Goal: Information Seeking & Learning: Learn about a topic

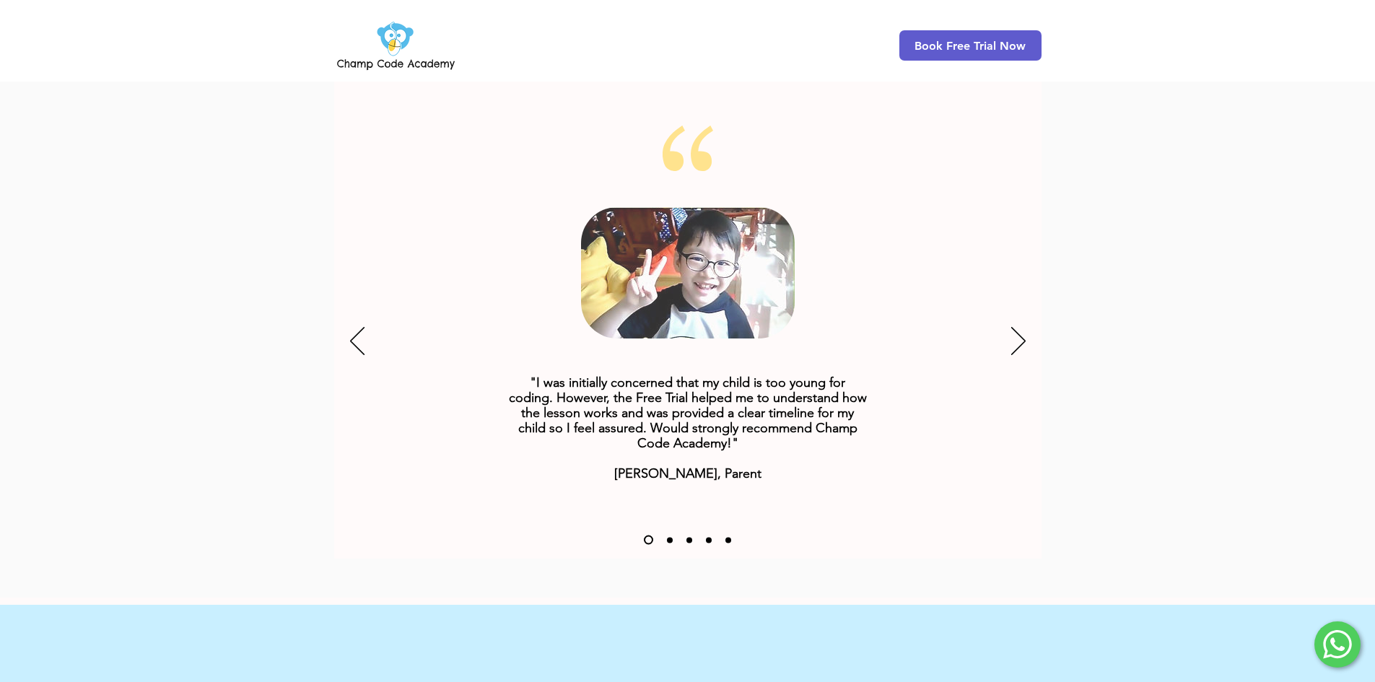
scroll to position [1805, 0]
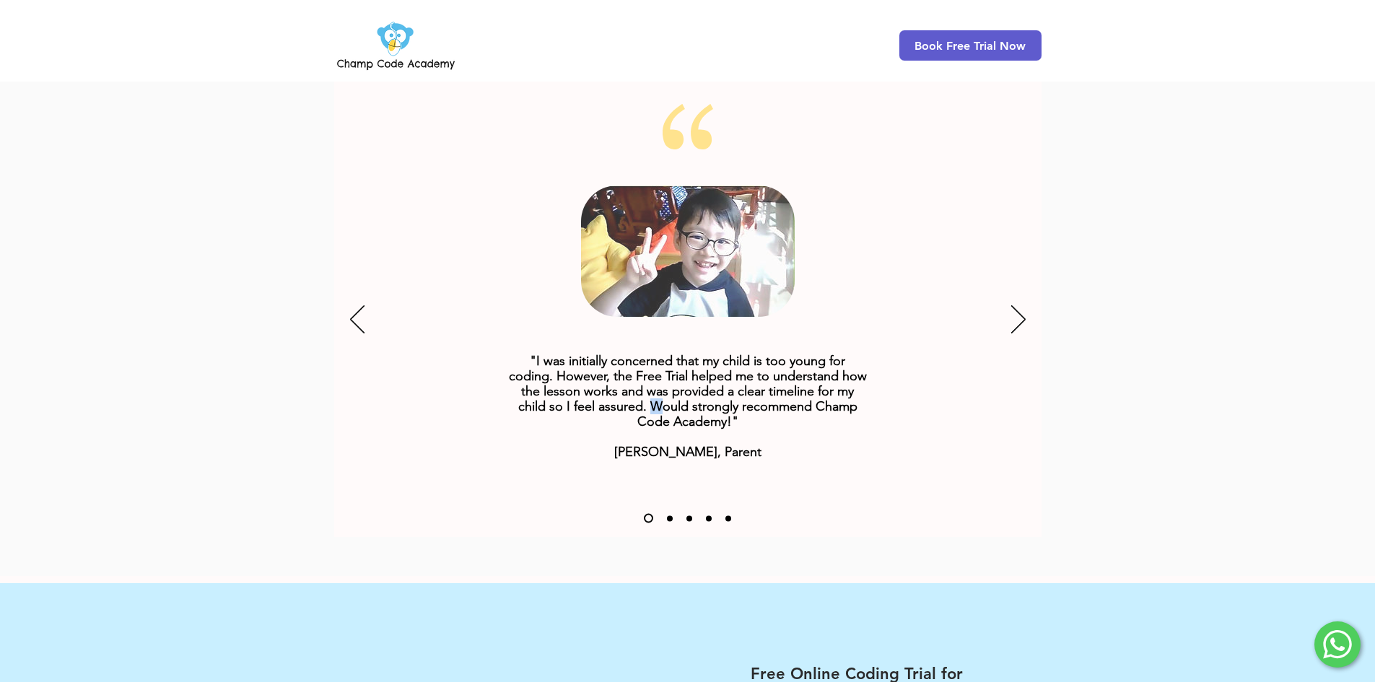
drag, startPoint x: 664, startPoint y: 386, endPoint x: 656, endPoint y: 392, distance: 10.3
click at [656, 392] on span ""I was initially concerned that my child is too young for coding. However, the …" at bounding box center [688, 406] width 358 height 107
click at [807, 389] on span ""I was initially concerned that my child is too young for coding. However, the …" at bounding box center [688, 406] width 358 height 107
drag, startPoint x: 815, startPoint y: 384, endPoint x: 728, endPoint y: 398, distance: 88.4
click at [728, 398] on span ""I was initially concerned that my child is too young for coding. However, the …" at bounding box center [688, 406] width 358 height 107
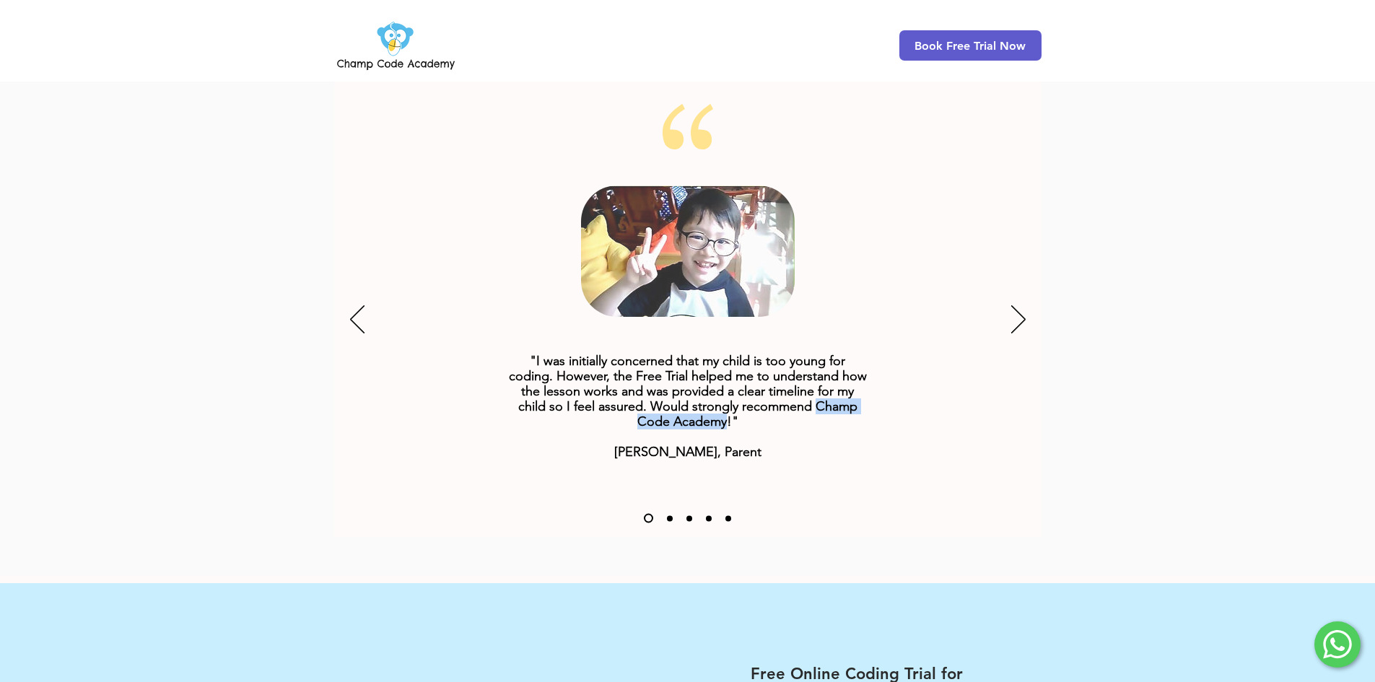
copy span "Champ Code Academy"
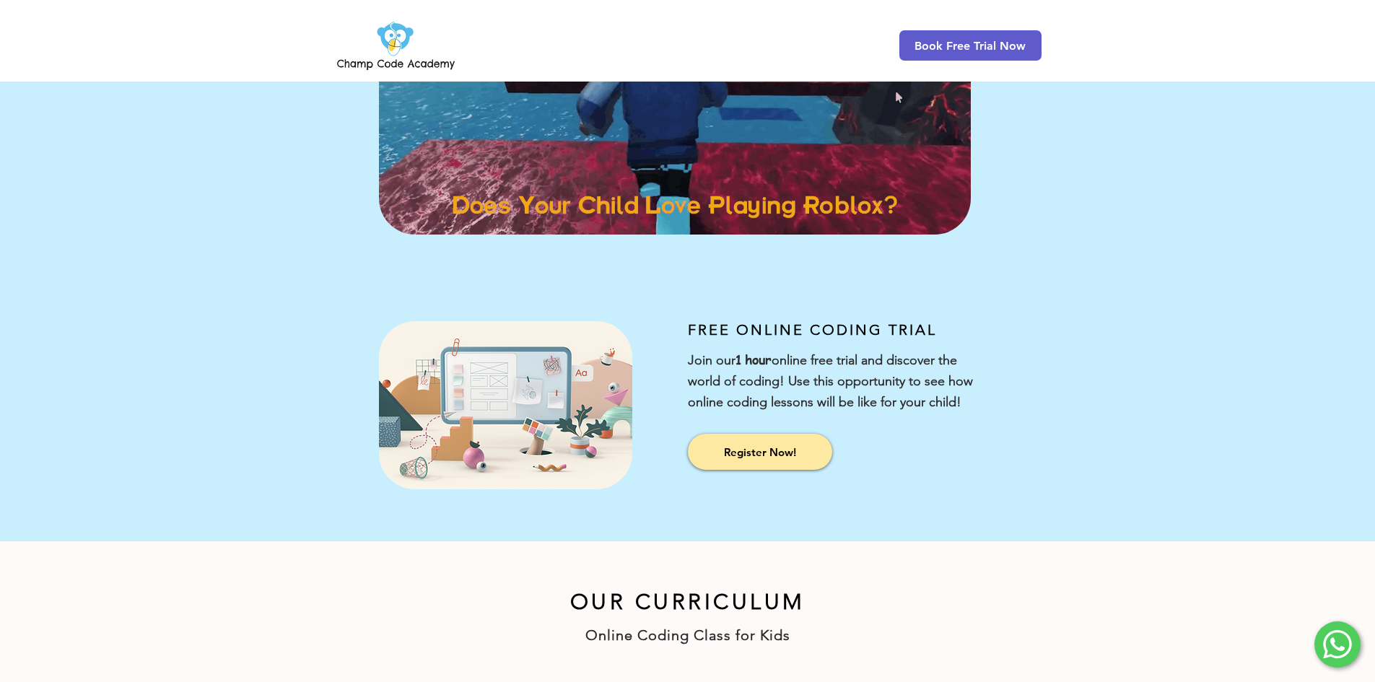
scroll to position [289, 0]
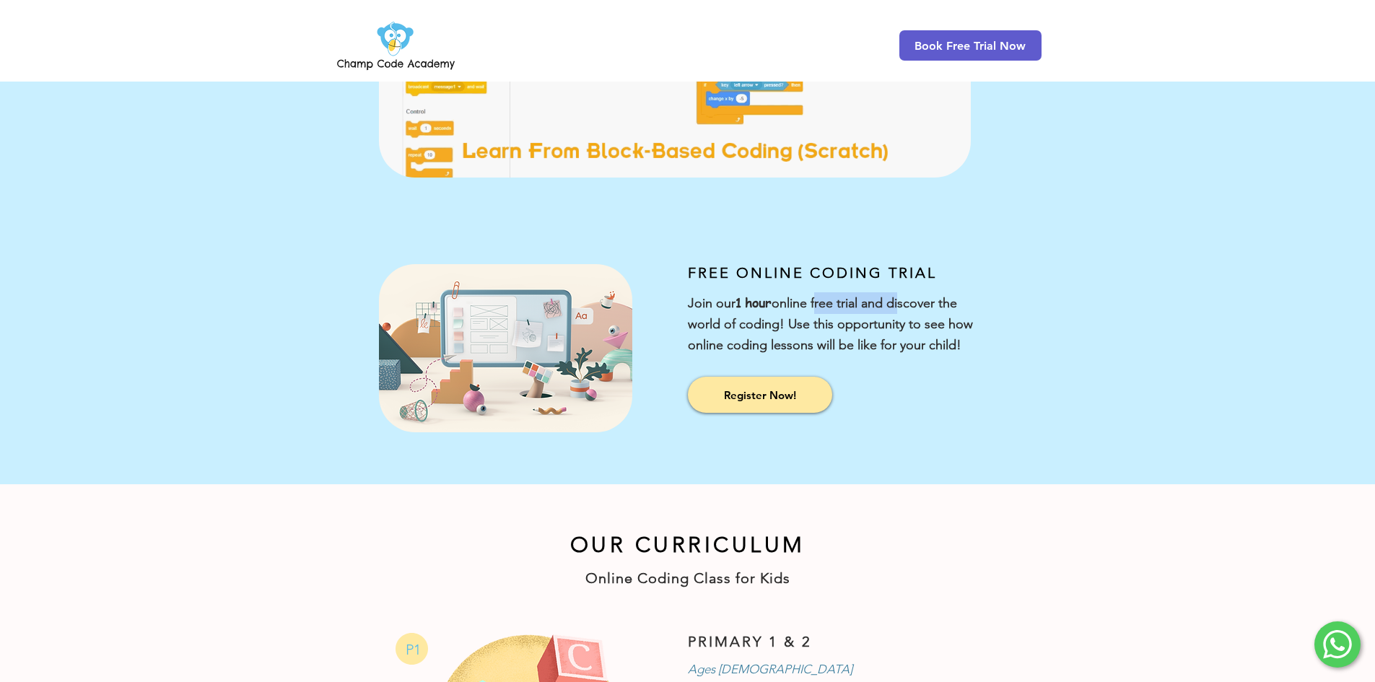
drag, startPoint x: 822, startPoint y: 302, endPoint x: 905, endPoint y: 303, distance: 83.0
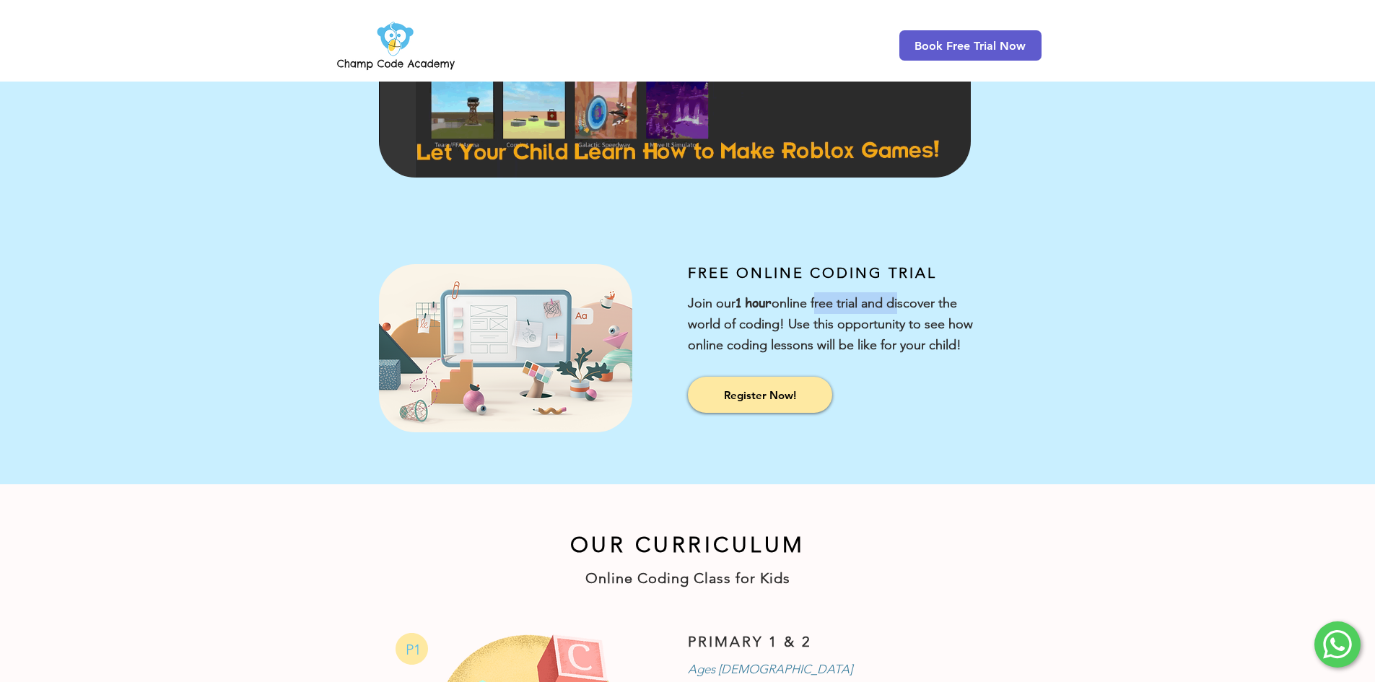
click at [905, 303] on span "Join our 1 hour online free trial and discover the world of coding! Use this op…" at bounding box center [830, 324] width 285 height 58
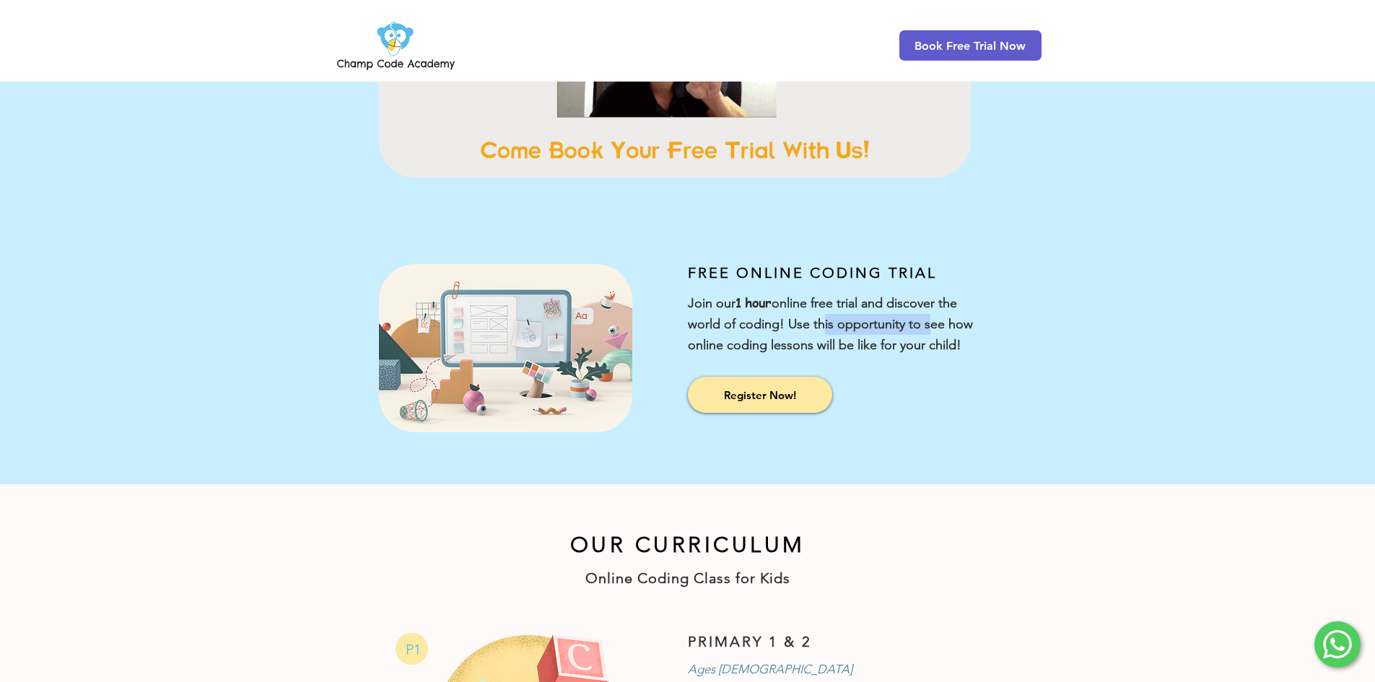
drag, startPoint x: 819, startPoint y: 321, endPoint x: 918, endPoint y: 332, distance: 98.8
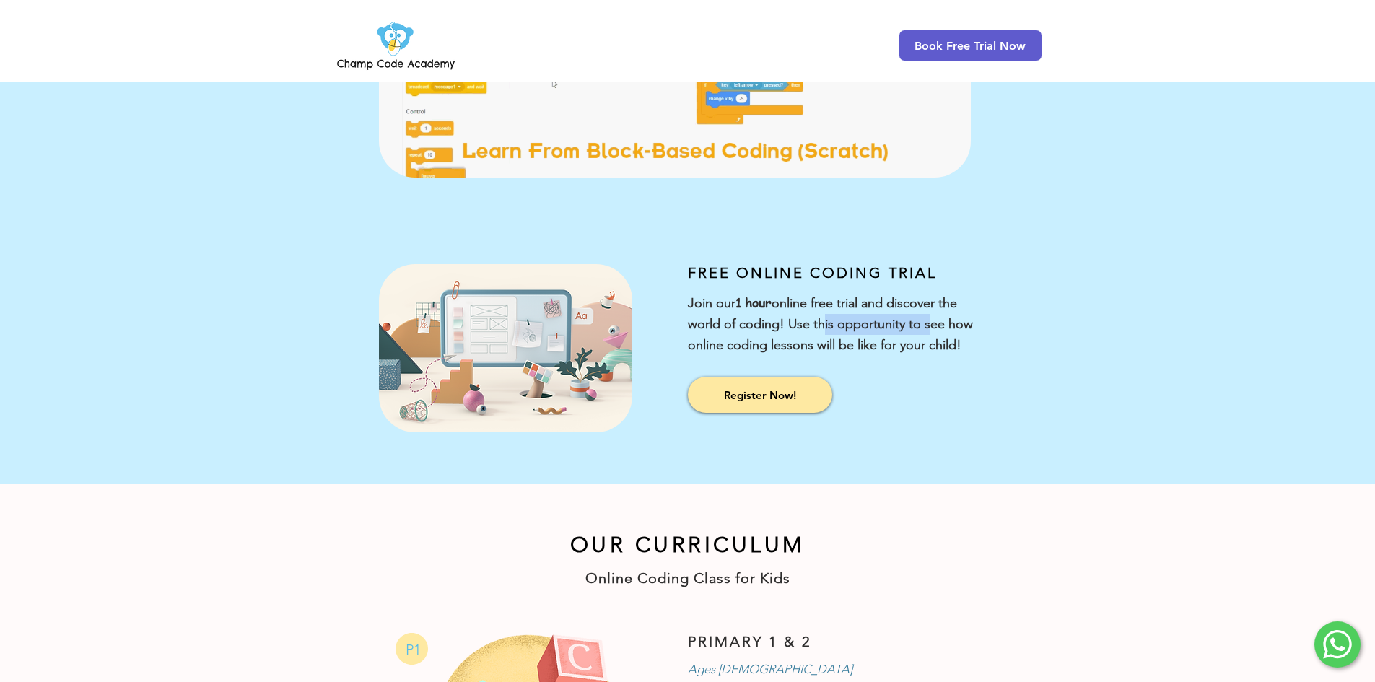
click at [921, 331] on span "Join our 1 hour online free trial and discover the world of coding! Use this op…" at bounding box center [830, 324] width 285 height 58
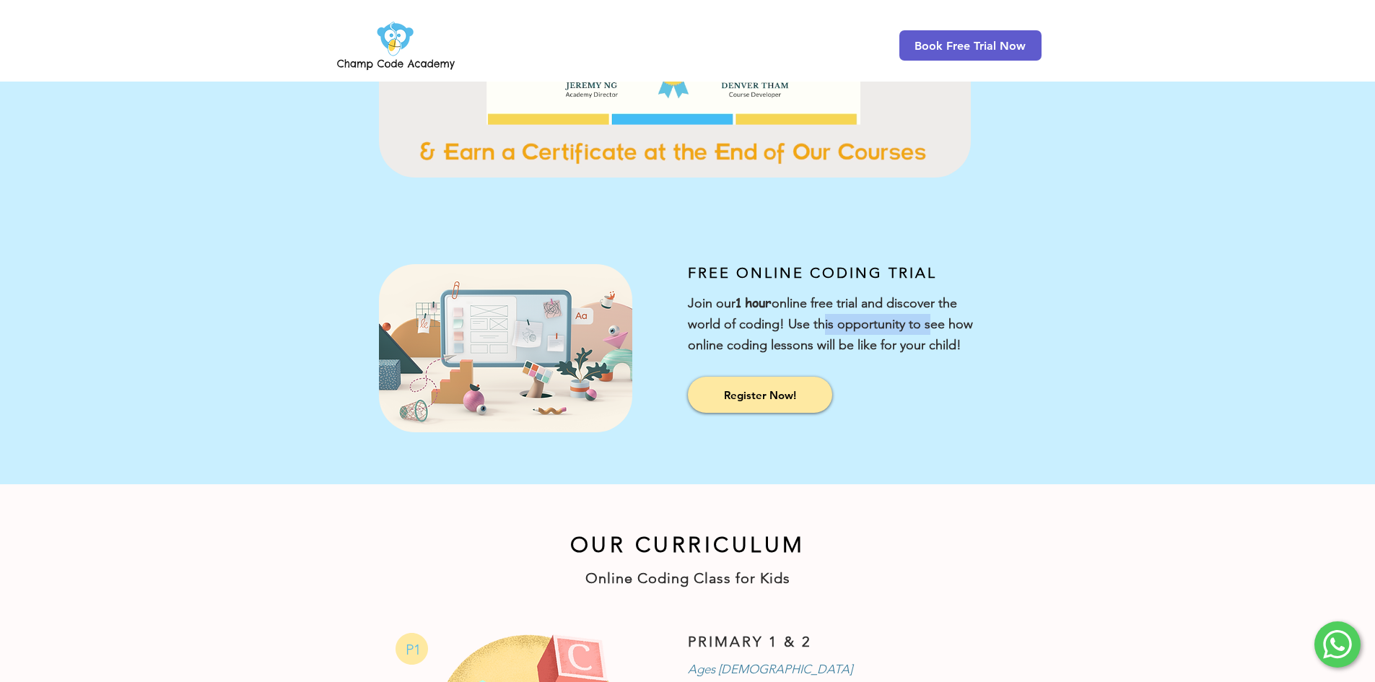
drag, startPoint x: 731, startPoint y: 342, endPoint x: 1101, endPoint y: 368, distance: 370.6
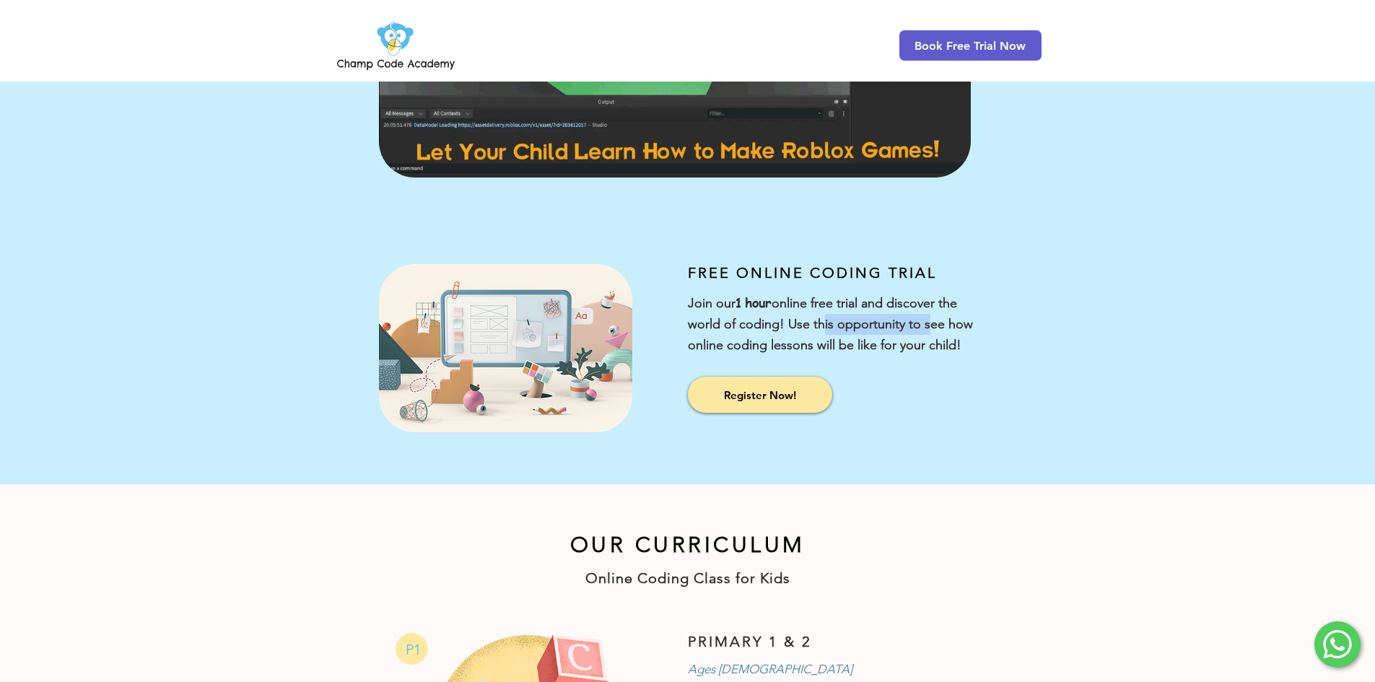
click at [1043, 355] on div "FREE ONLINE CODING TRIAL Join our 1 hour online free trial and discover the wor…" at bounding box center [1032, 353] width 688 height 264
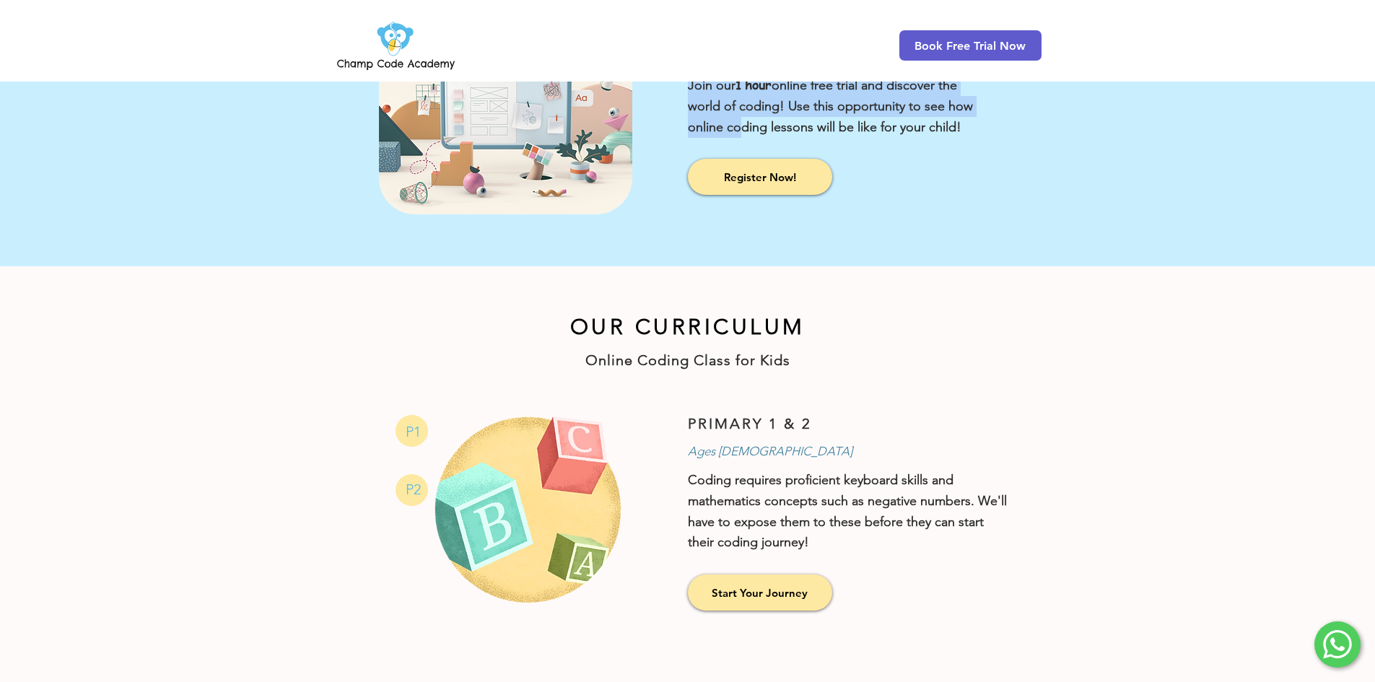
scroll to position [578, 0]
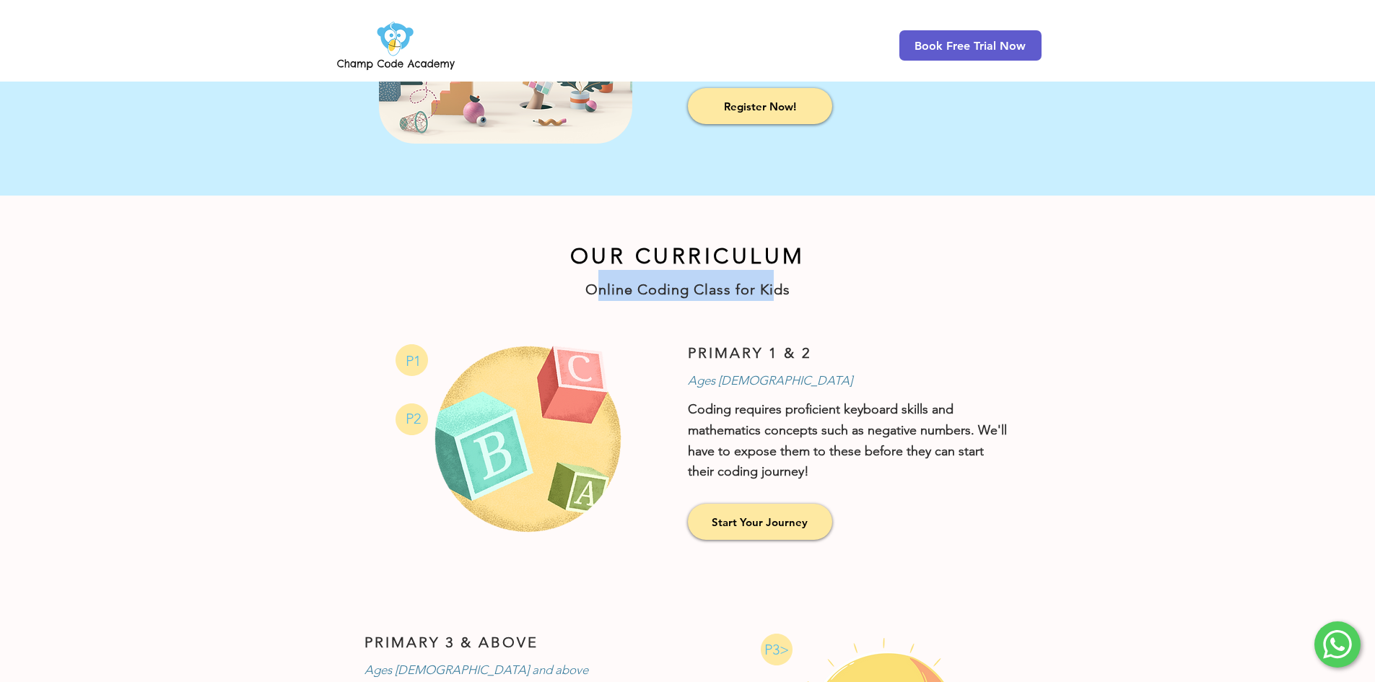
drag, startPoint x: 604, startPoint y: 288, endPoint x: 825, endPoint y: 284, distance: 221.0
click at [805, 283] on h1 "Online Coding Class for Kids" at bounding box center [688, 285] width 708 height 31
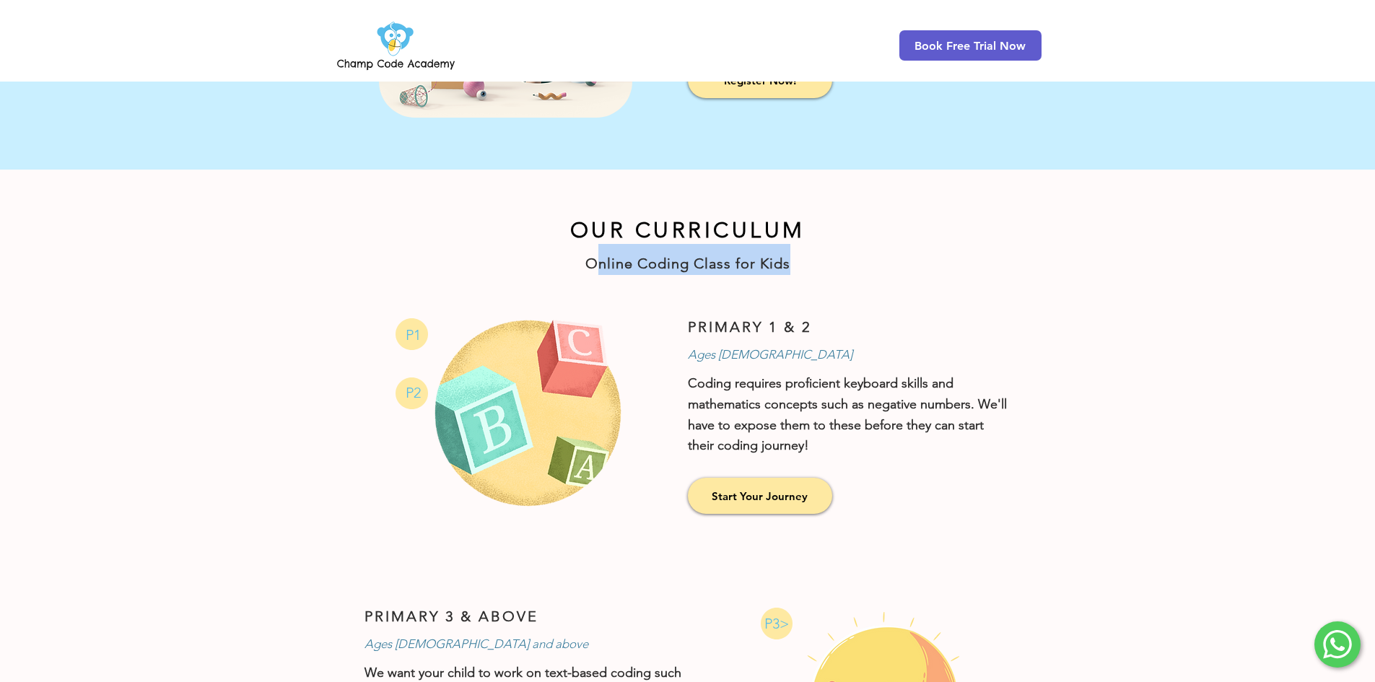
scroll to position [650, 0]
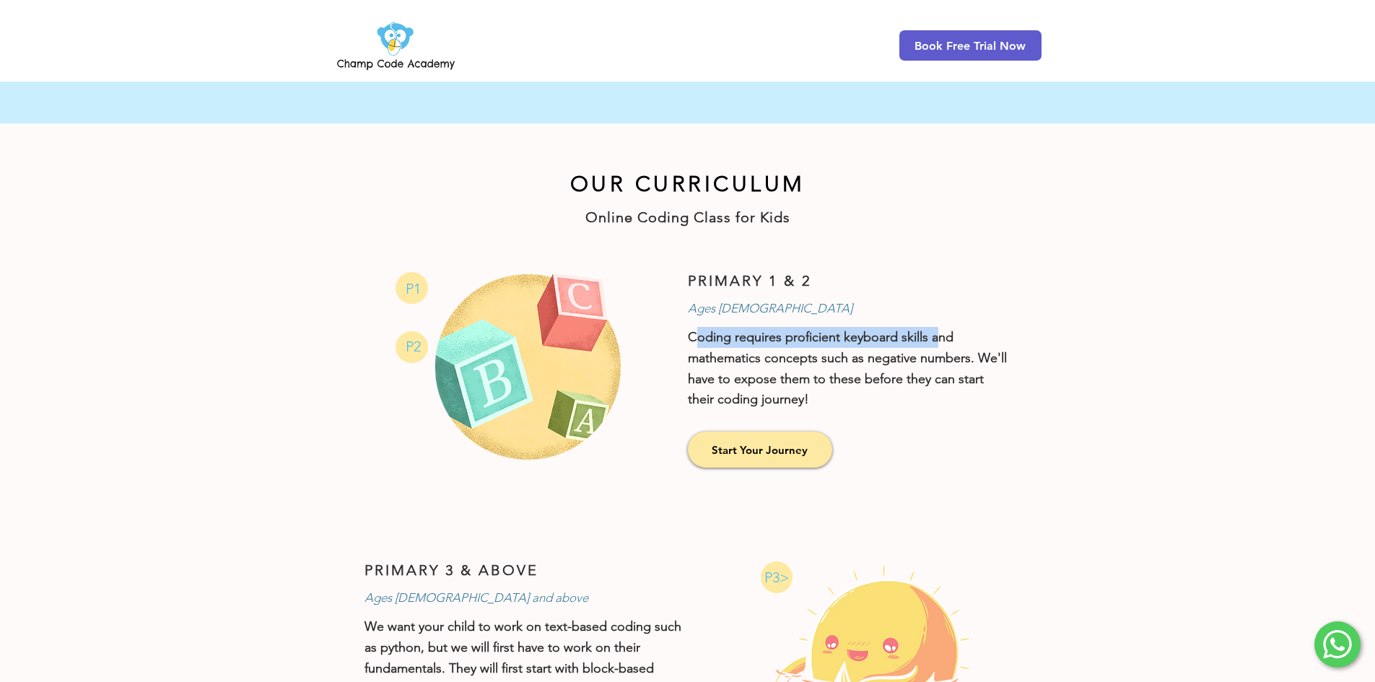
drag, startPoint x: 693, startPoint y: 336, endPoint x: 926, endPoint y: 330, distance: 233.3
click at [939, 329] on p "Coding requires proficient keyboard skills and mathematics concepts such as neg…" at bounding box center [850, 368] width 325 height 83
click at [747, 341] on p "Coding requires proficient keyboard skills and mathematics concepts such as neg…" at bounding box center [850, 368] width 325 height 83
drag, startPoint x: 690, startPoint y: 338, endPoint x: 948, endPoint y: 338, distance: 258.5
click at [948, 338] on p "Coding requires proficient keyboard skills and mathematics concepts such as neg…" at bounding box center [850, 368] width 325 height 83
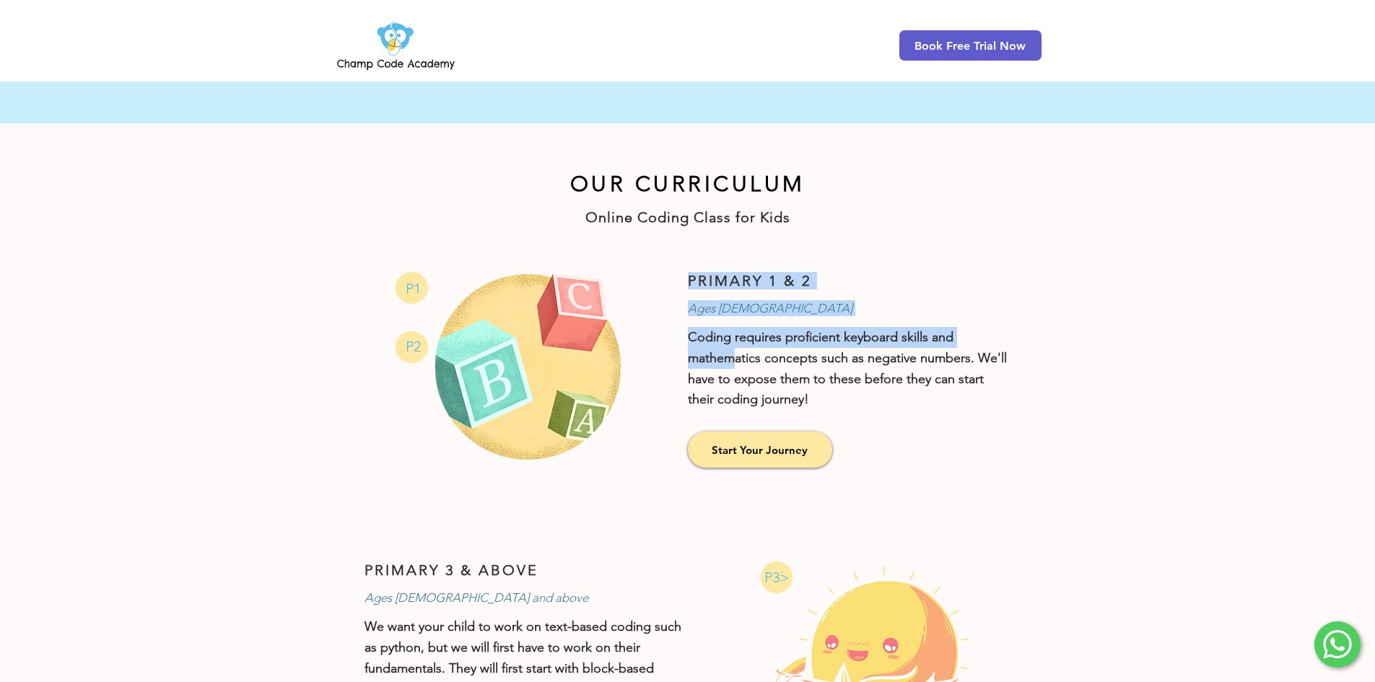
drag, startPoint x: 735, startPoint y: 356, endPoint x: 1021, endPoint y: 357, distance: 285.9
click at [1018, 355] on div "PRIMARY 1 & 2 Ages [DEMOGRAPHIC_DATA] Coding requires proficient keyboard skill…" at bounding box center [865, 374] width 354 height 290
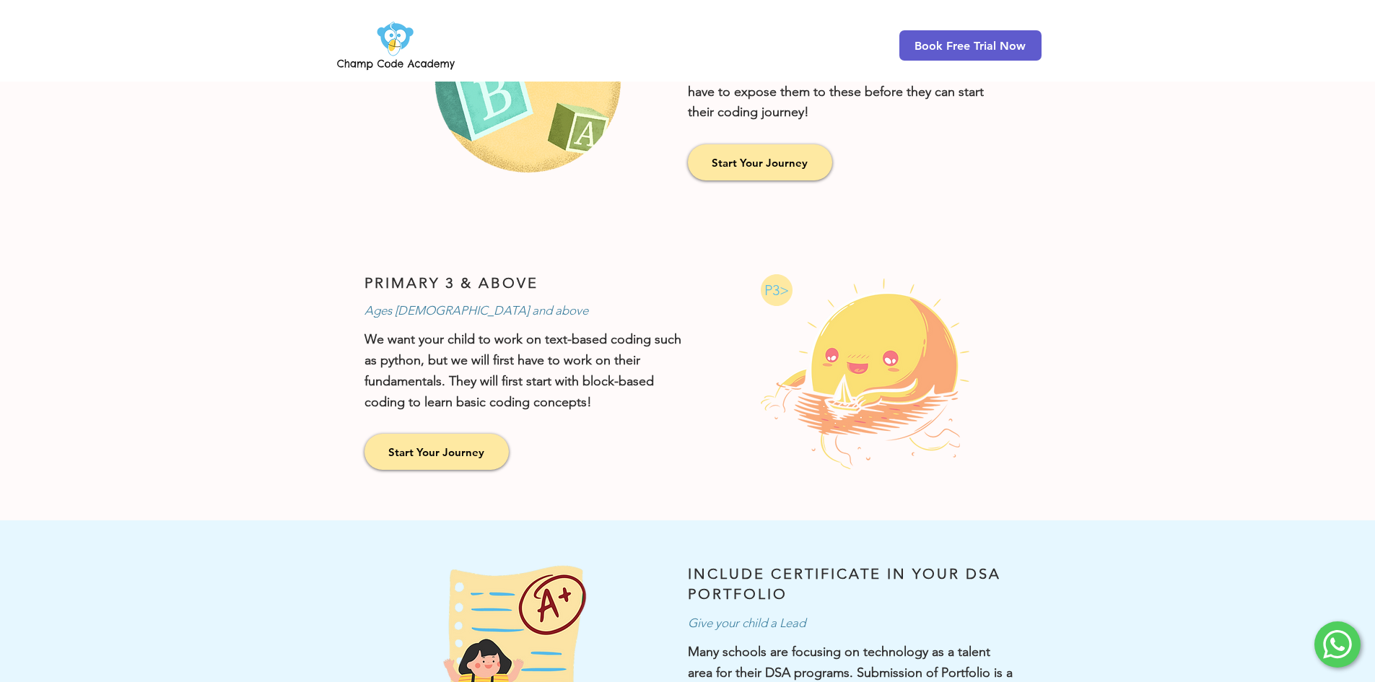
scroll to position [939, 0]
drag, startPoint x: 371, startPoint y: 339, endPoint x: 557, endPoint y: 342, distance: 186.3
click at [557, 342] on p "We want your child to work on text-based coding such as python, but we will fir…" at bounding box center [527, 369] width 325 height 83
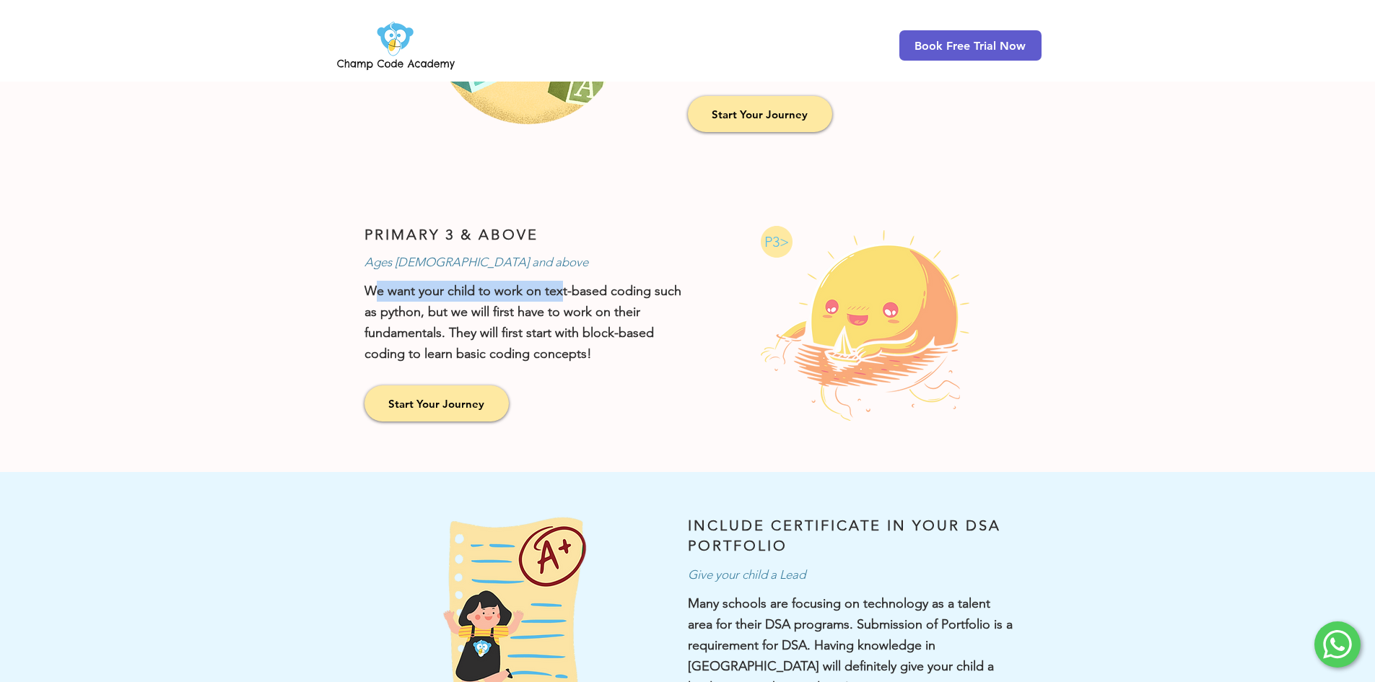
scroll to position [1011, 0]
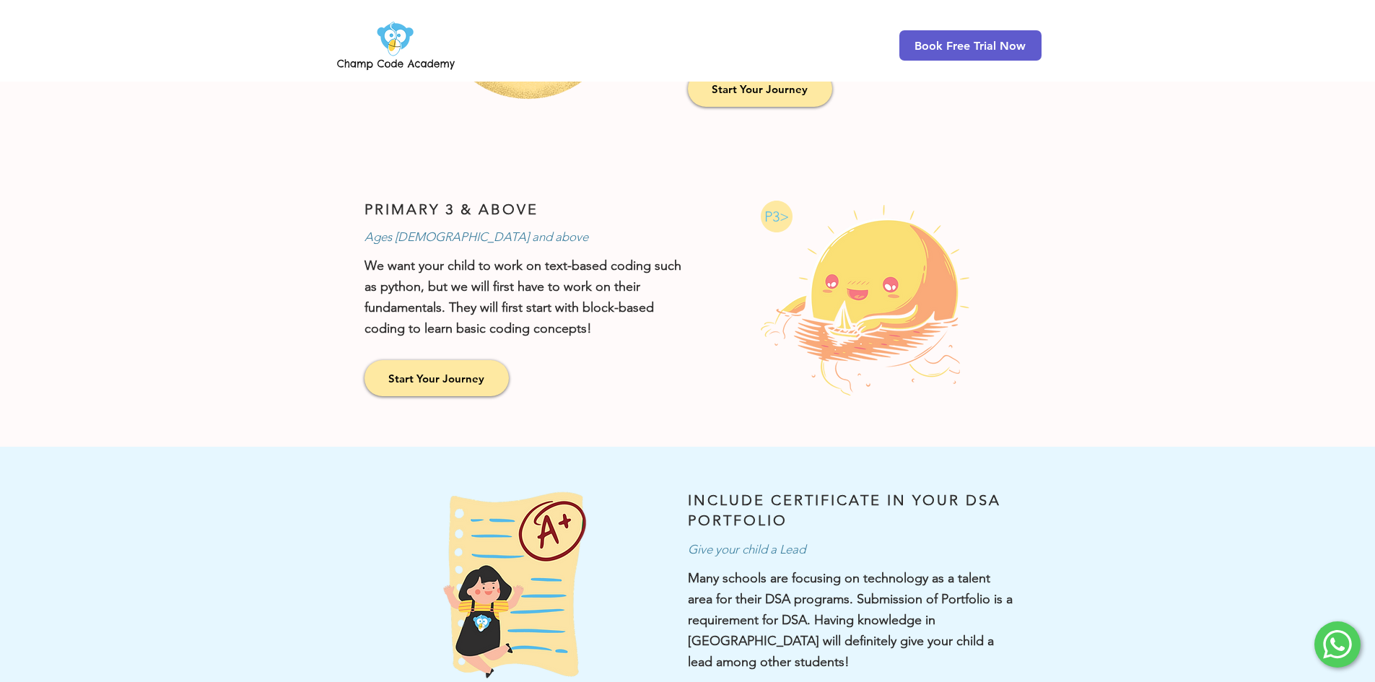
click at [413, 292] on p "We want your child to work on text-based coding such as python, but we will fir…" at bounding box center [527, 297] width 325 height 83
drag, startPoint x: 441, startPoint y: 291, endPoint x: 568, endPoint y: 289, distance: 127.1
click at [568, 289] on p "We want your child to work on text-based coding such as python, but we will fir…" at bounding box center [527, 297] width 325 height 83
drag, startPoint x: 404, startPoint y: 300, endPoint x: 480, endPoint y: 306, distance: 76.1
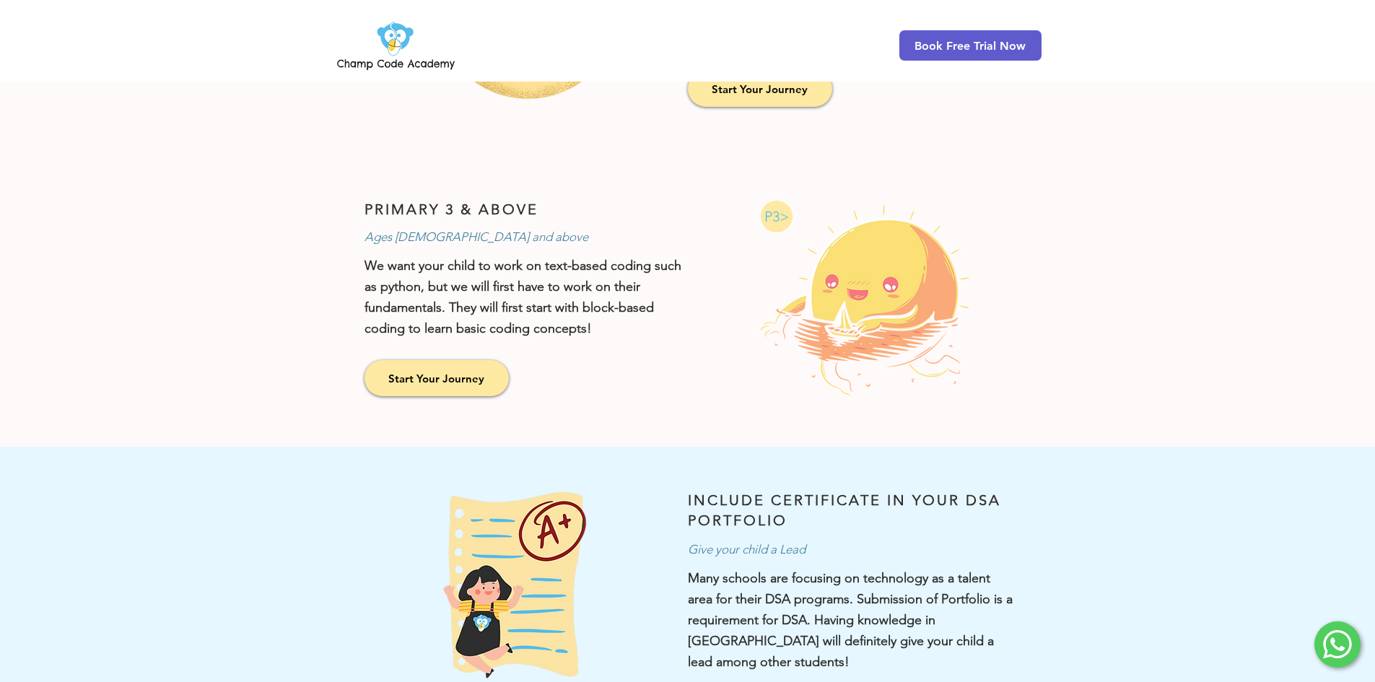
click at [409, 300] on p "We want your child to work on text-based coding such as python, but we will fir…" at bounding box center [527, 297] width 325 height 83
drag, startPoint x: 483, startPoint y: 306, endPoint x: 573, endPoint y: 305, distance: 90.3
click at [573, 305] on p "We want your child to work on text-based coding such as python, but we will fir…" at bounding box center [527, 297] width 325 height 83
drag, startPoint x: 389, startPoint y: 328, endPoint x: 646, endPoint y: 409, distance: 269.7
click at [642, 330] on p "We want your child to work on text-based coding such as python, but we will fir…" at bounding box center [527, 297] width 325 height 83
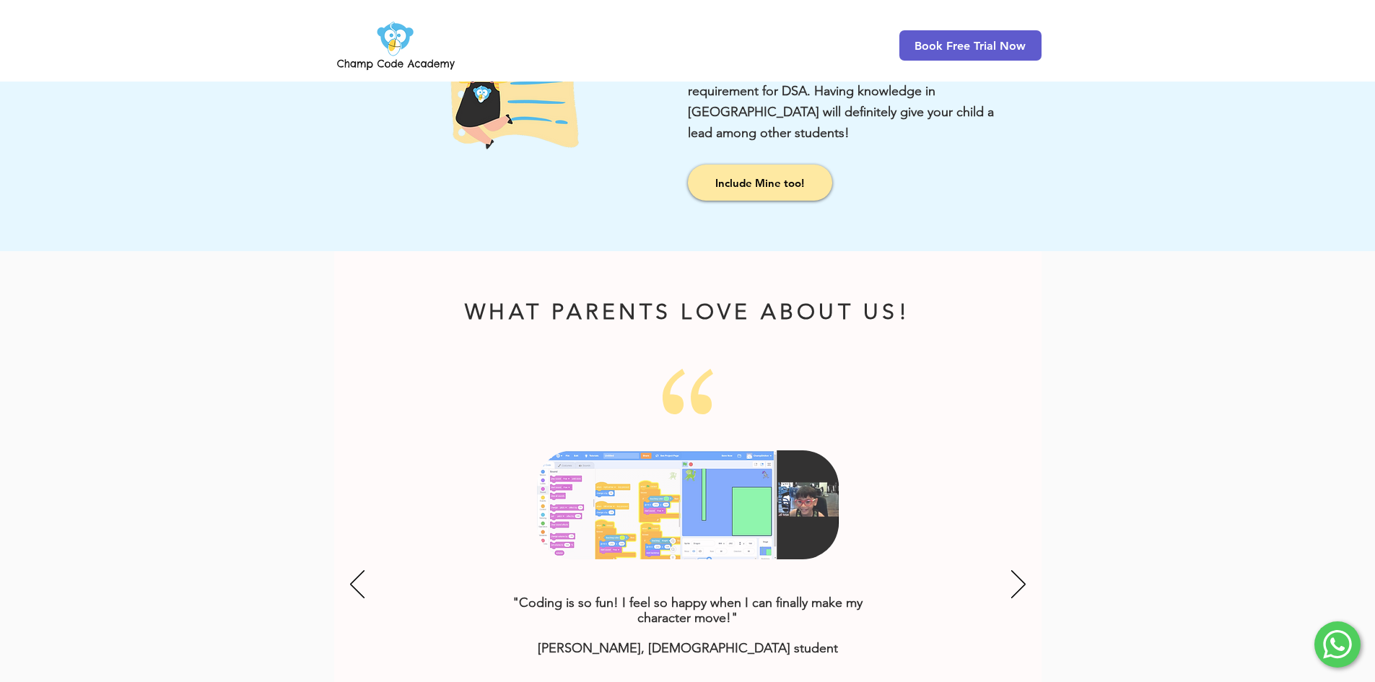
scroll to position [1514, 0]
